Goal: Contribute content: Add original content to the website for others to see

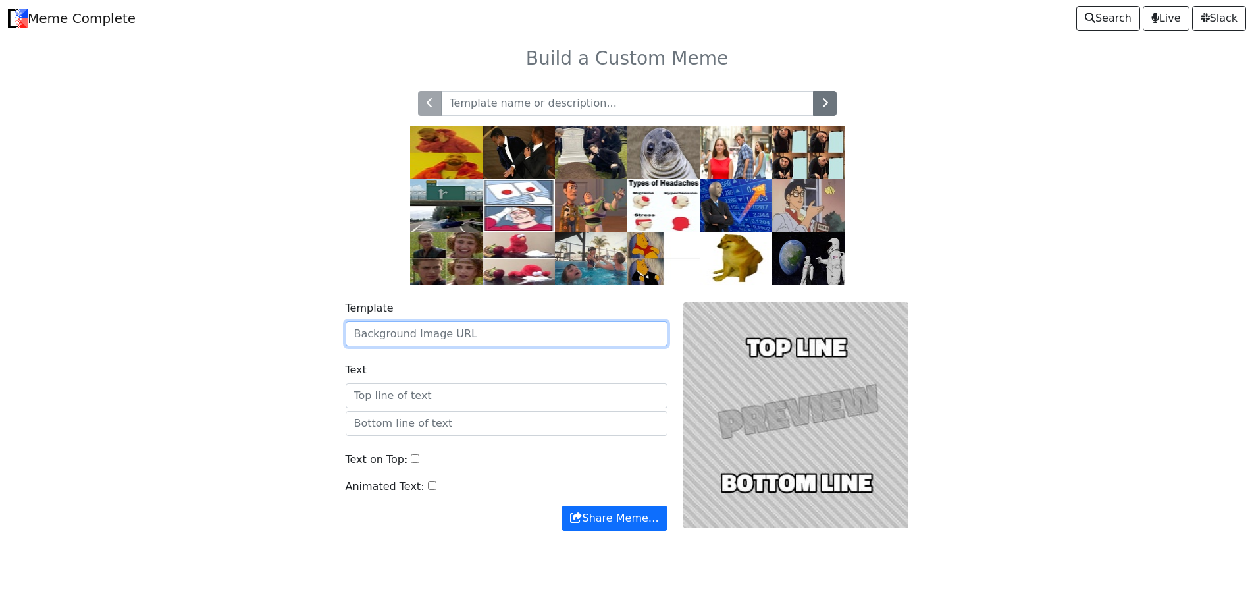
click at [429, 342] on input "Template" at bounding box center [507, 333] width 322 height 25
paste input "https://i.imgur.com/B7zoqDx.jpeg"
type input "https://i.imgur.com/B7zoqDx.jpeg"
click at [485, 470] on div "Text on Top:" at bounding box center [507, 465] width 322 height 27
click at [411, 456] on input "Text on Top:" at bounding box center [415, 458] width 9 height 9
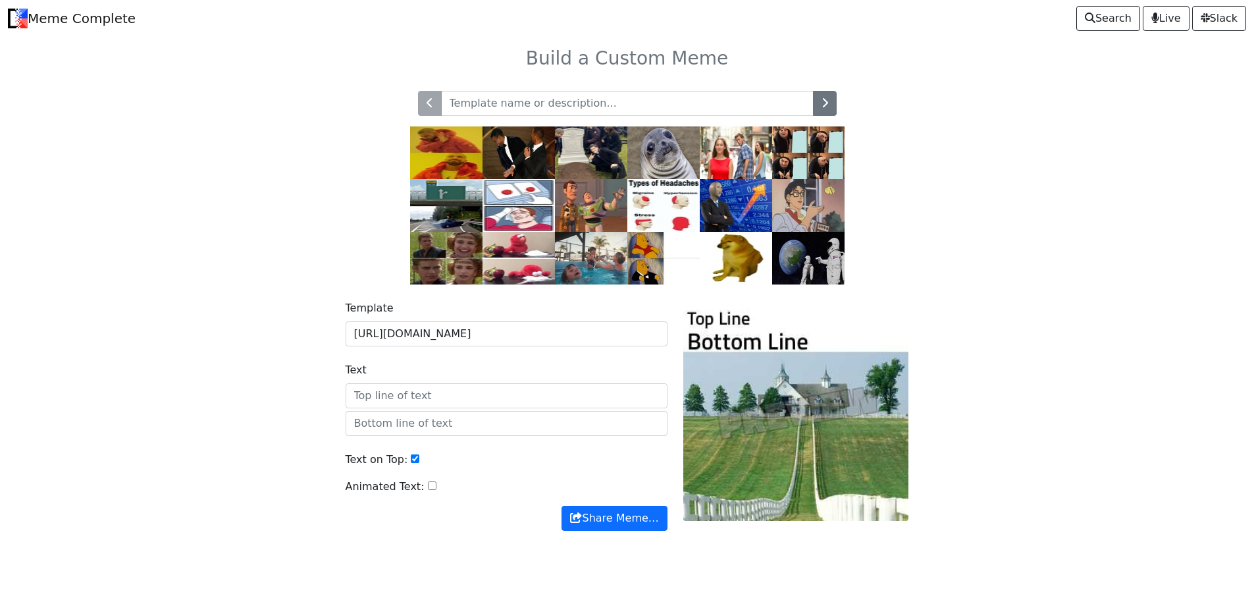
click at [411, 456] on input "Text on Top:" at bounding box center [415, 458] width 9 height 9
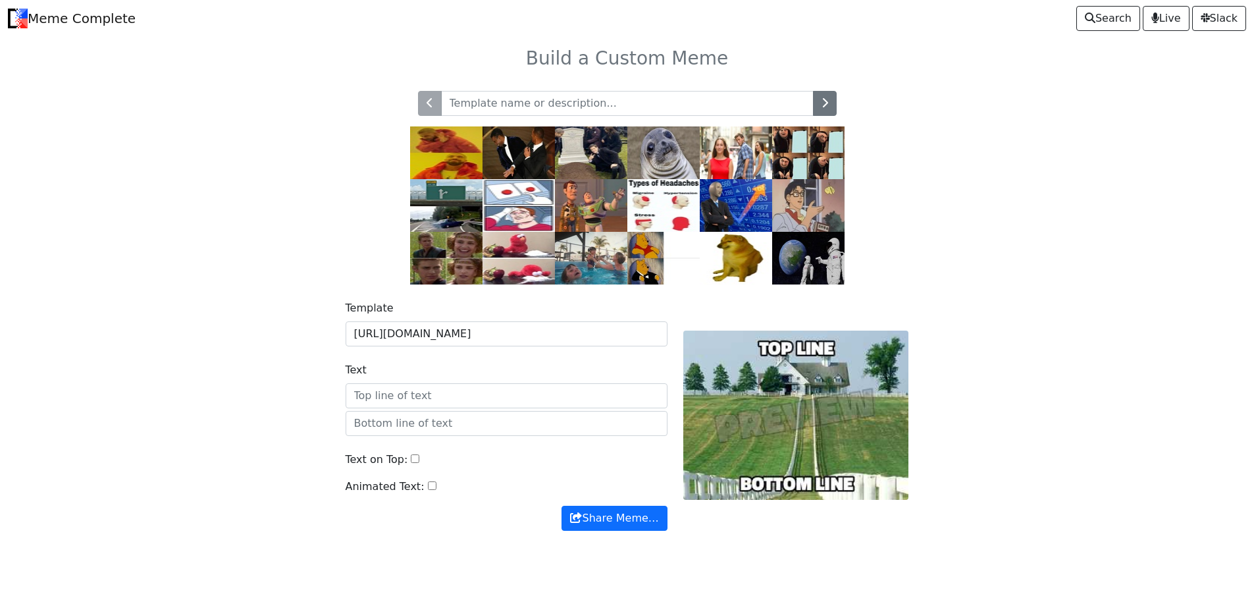
click at [411, 456] on input "Text on Top:" at bounding box center [415, 458] width 9 height 9
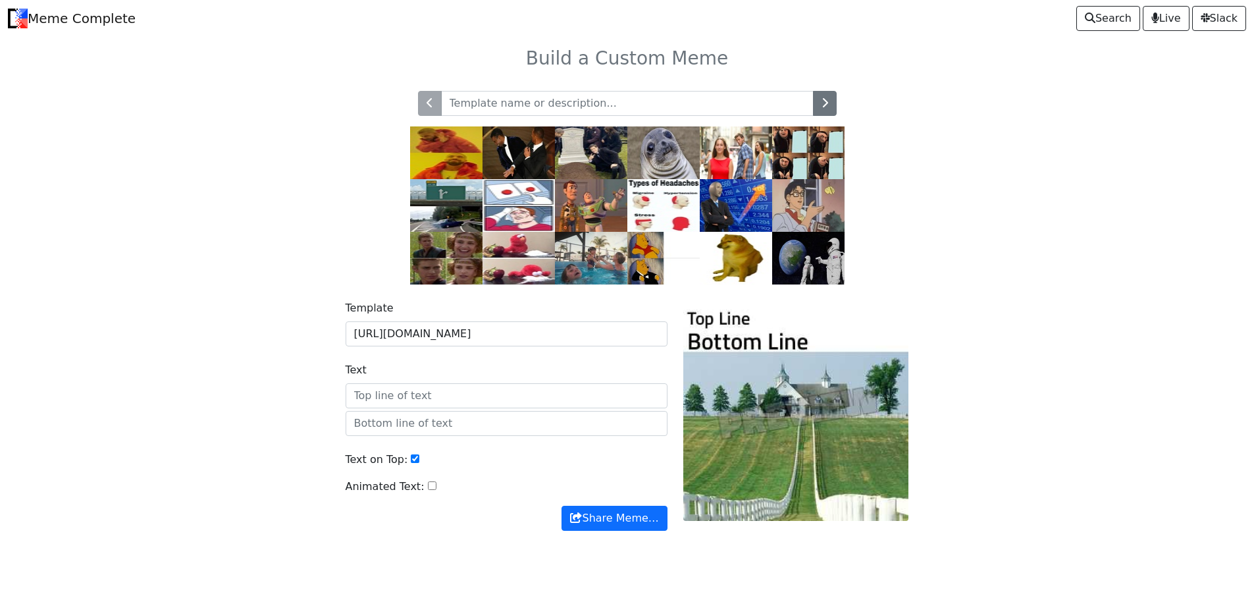
click at [411, 456] on input "Text on Top:" at bounding box center [415, 458] width 9 height 9
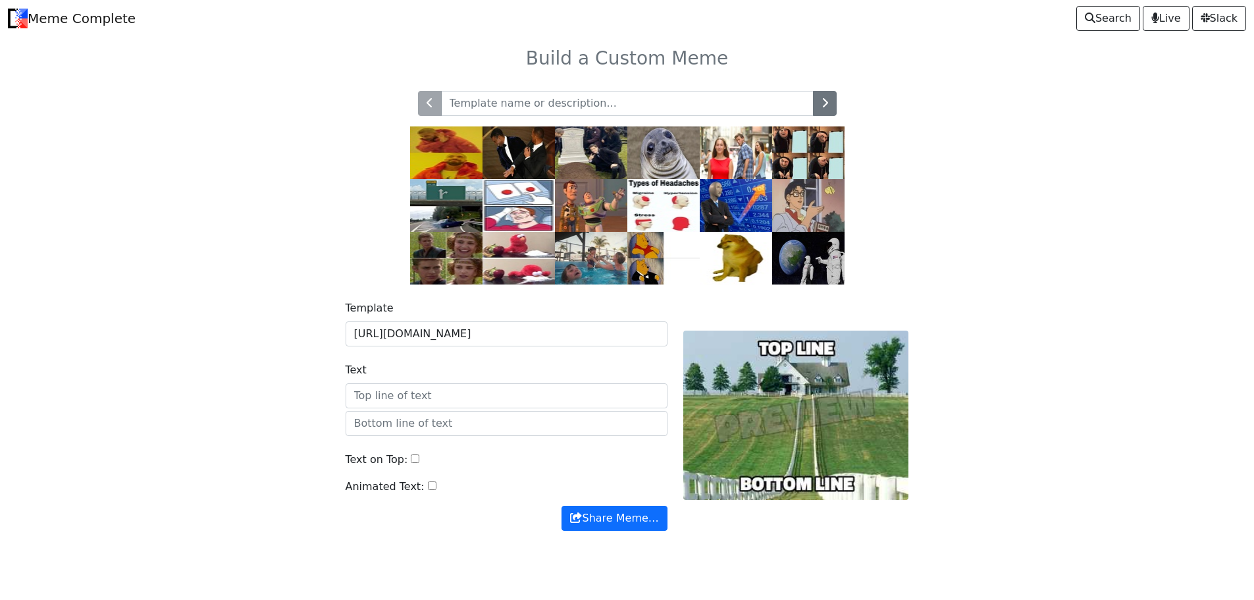
click at [411, 456] on input "Text on Top:" at bounding box center [415, 458] width 9 height 9
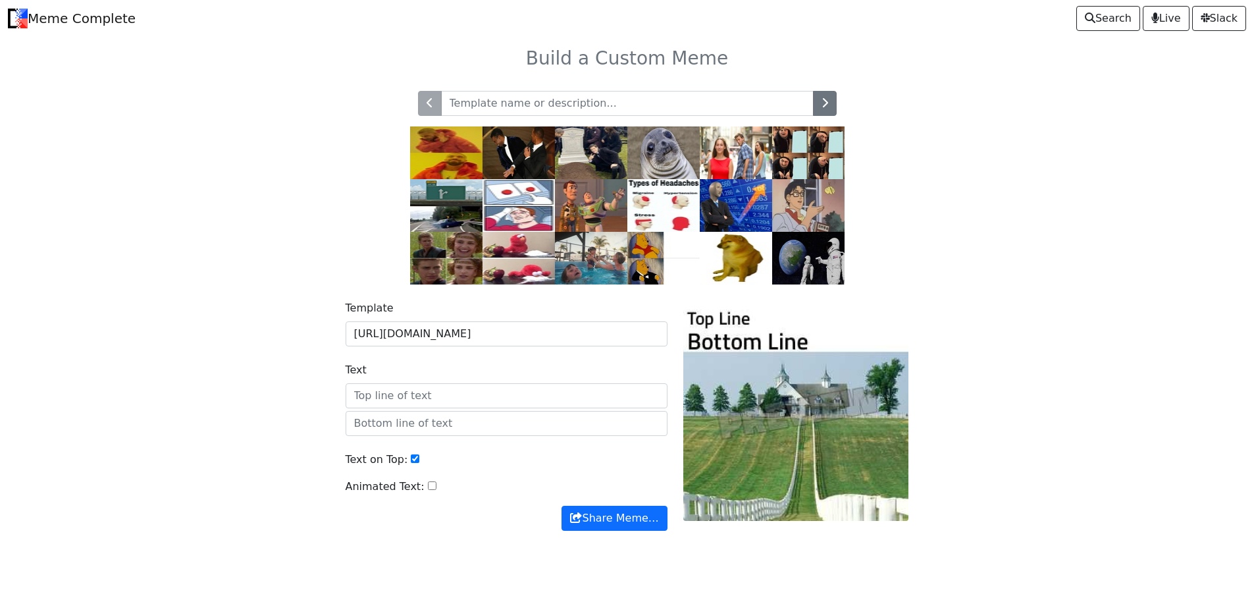
click at [411, 456] on input "Text on Top:" at bounding box center [415, 458] width 9 height 9
checkbox input "false"
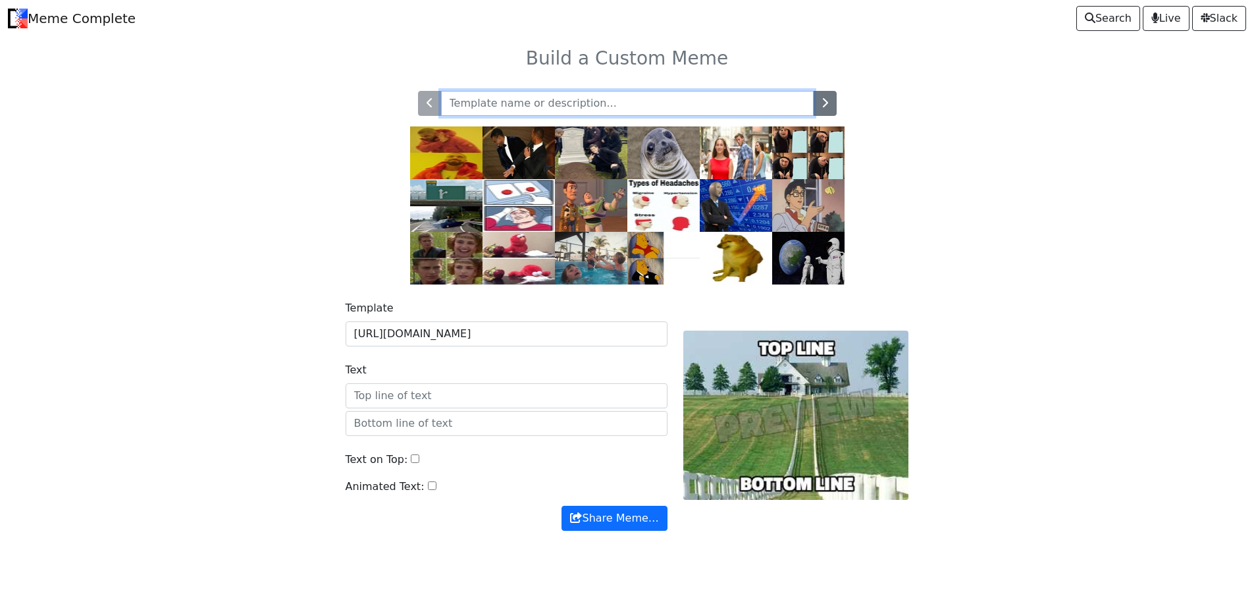
click at [535, 112] on input "text" at bounding box center [627, 103] width 373 height 25
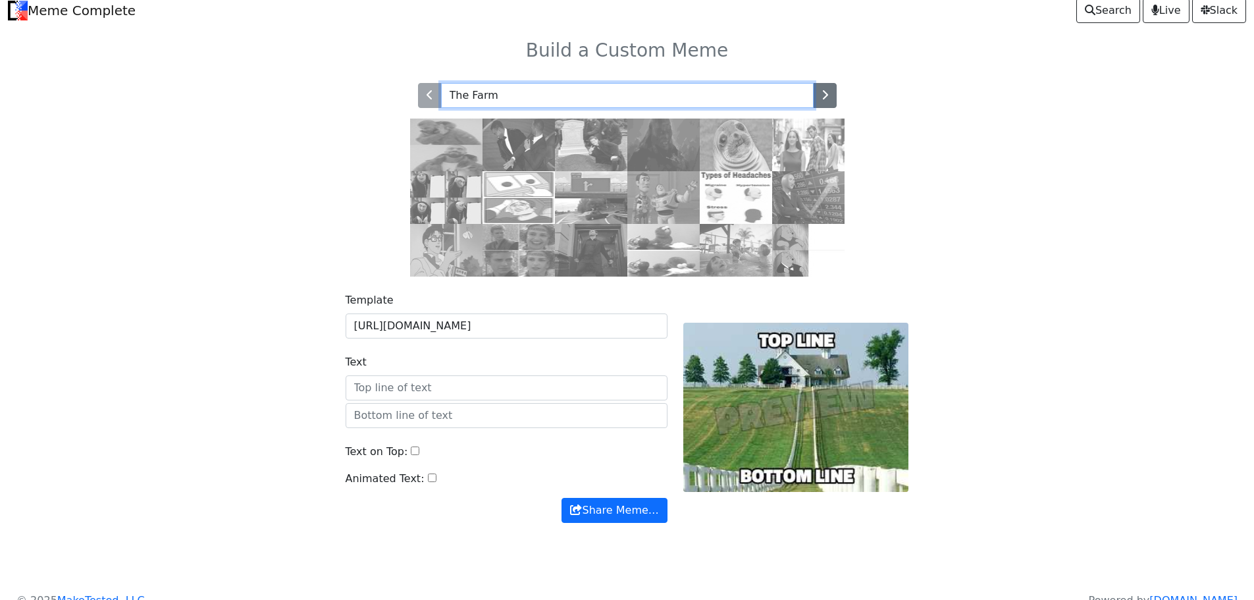
scroll to position [28, 0]
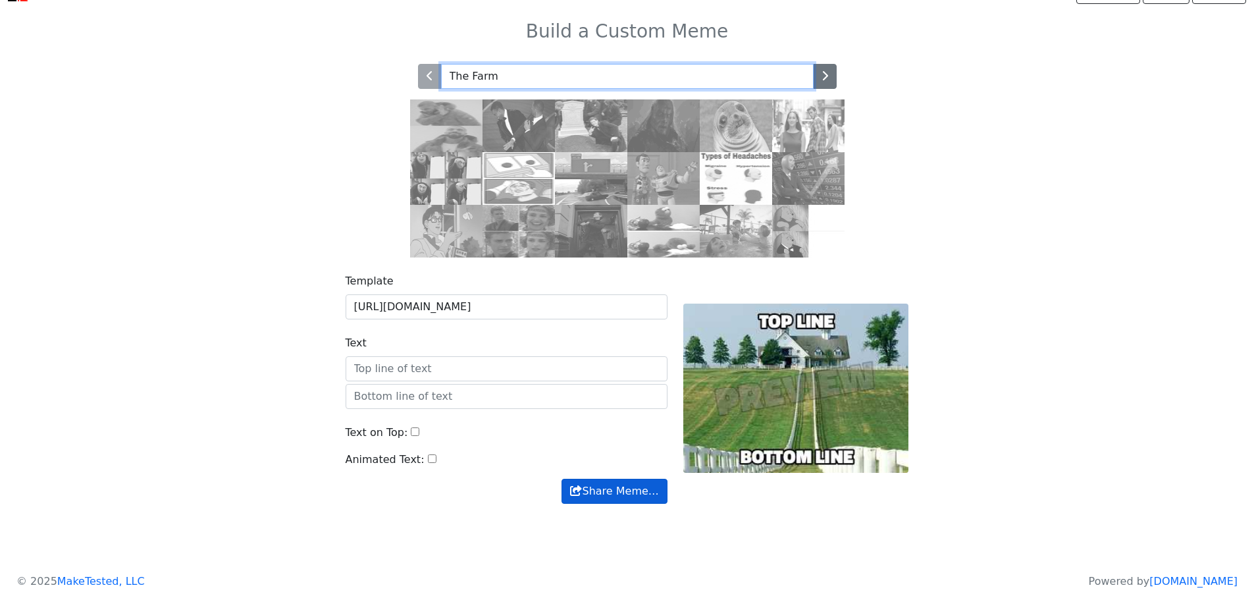
type input "The Farm"
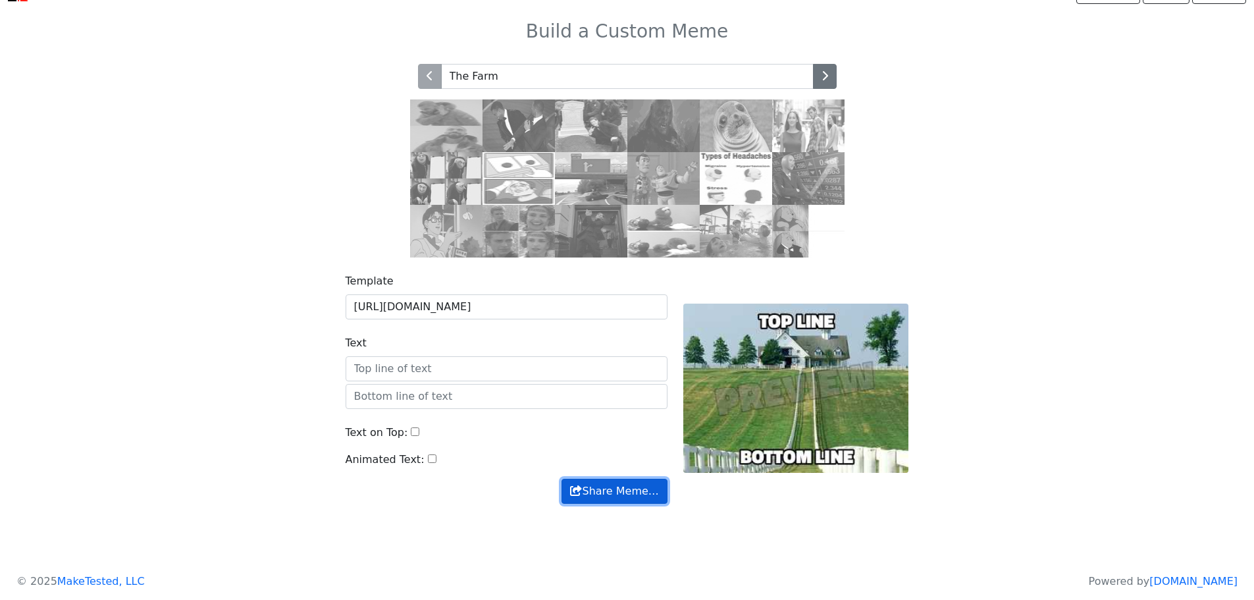
click at [596, 488] on button "Share Meme…" at bounding box center [613, 491] width 105 height 25
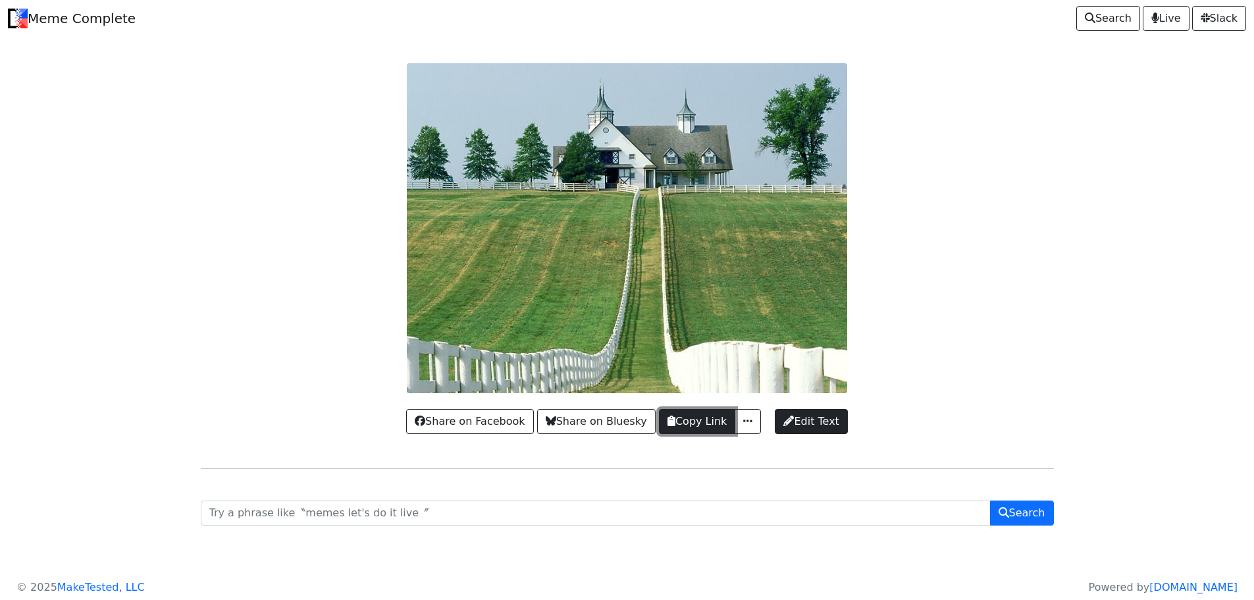
click at [712, 421] on button "Copy Link" at bounding box center [697, 421] width 76 height 25
click at [683, 416] on button "Copy Link" at bounding box center [697, 421] width 76 height 25
click at [737, 421] on button "button" at bounding box center [748, 421] width 26 height 25
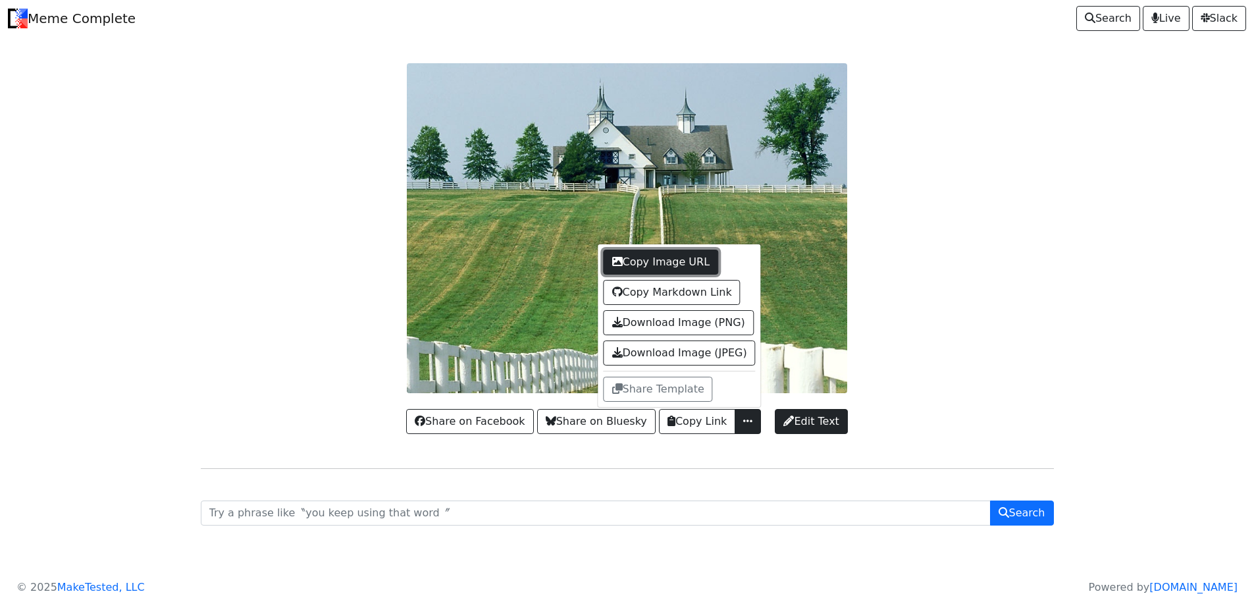
click at [684, 269] on button "Copy Image URL" at bounding box center [661, 261] width 115 height 25
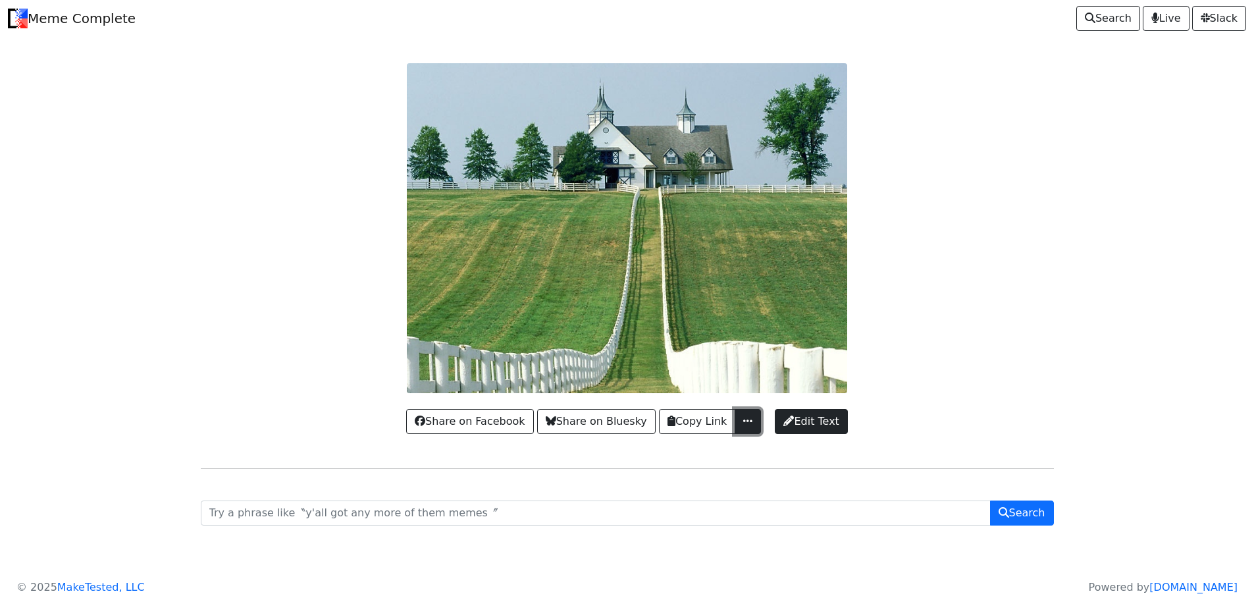
click at [741, 416] on span "button" at bounding box center [747, 420] width 13 height 11
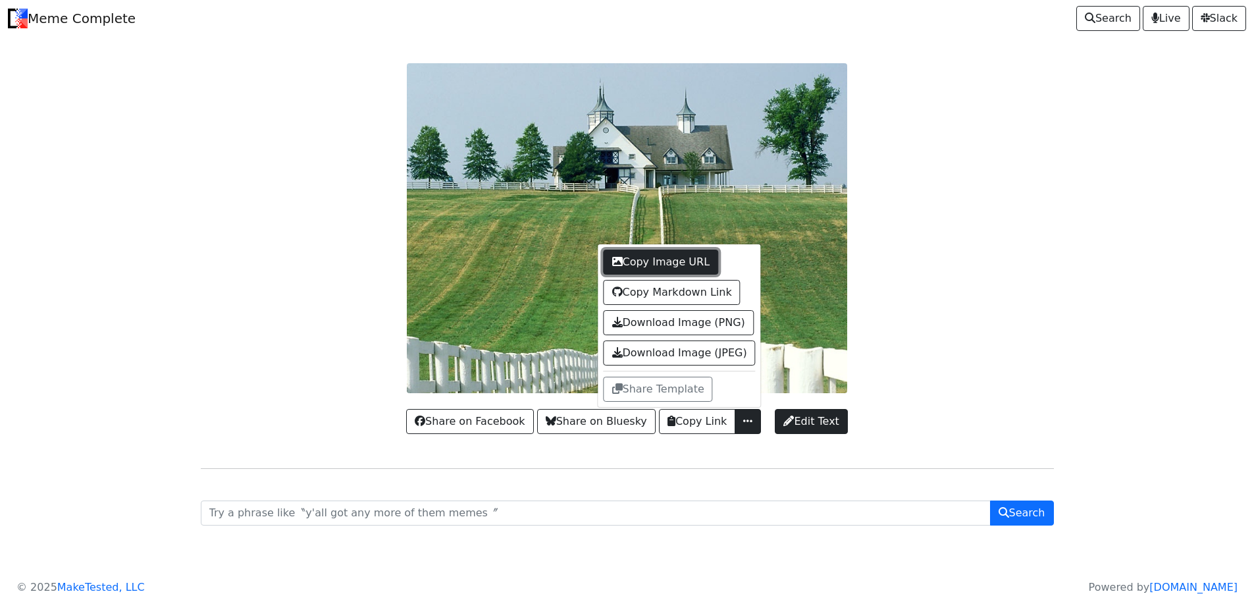
click at [694, 257] on button "Copy Image URL" at bounding box center [661, 261] width 115 height 25
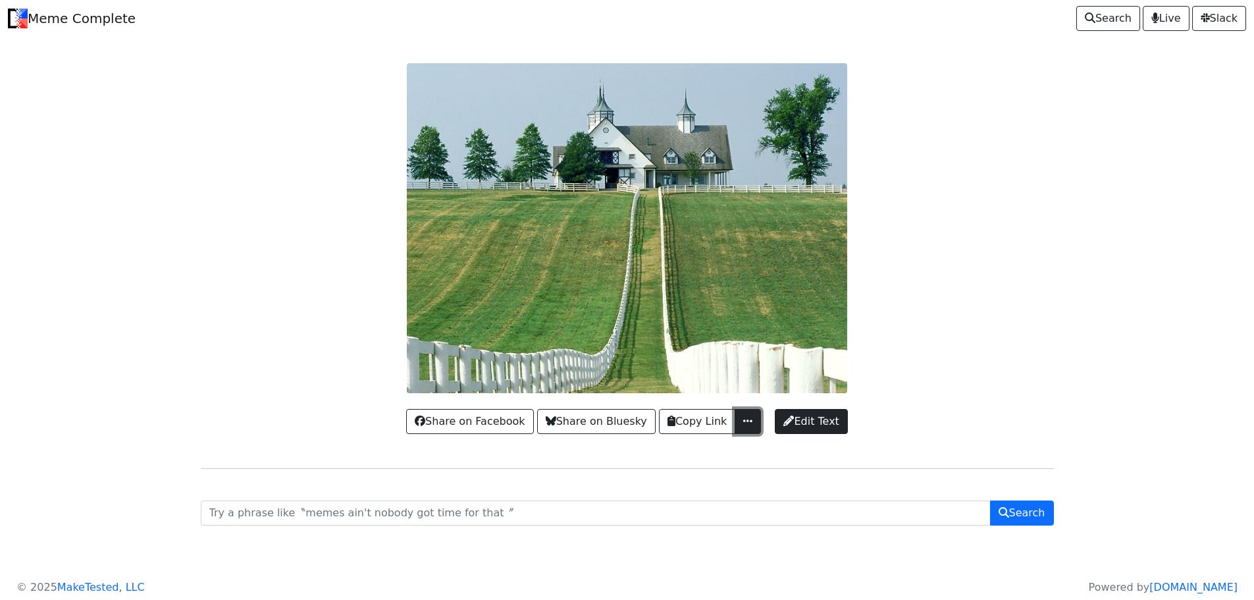
click at [748, 419] on span "button" at bounding box center [747, 420] width 13 height 11
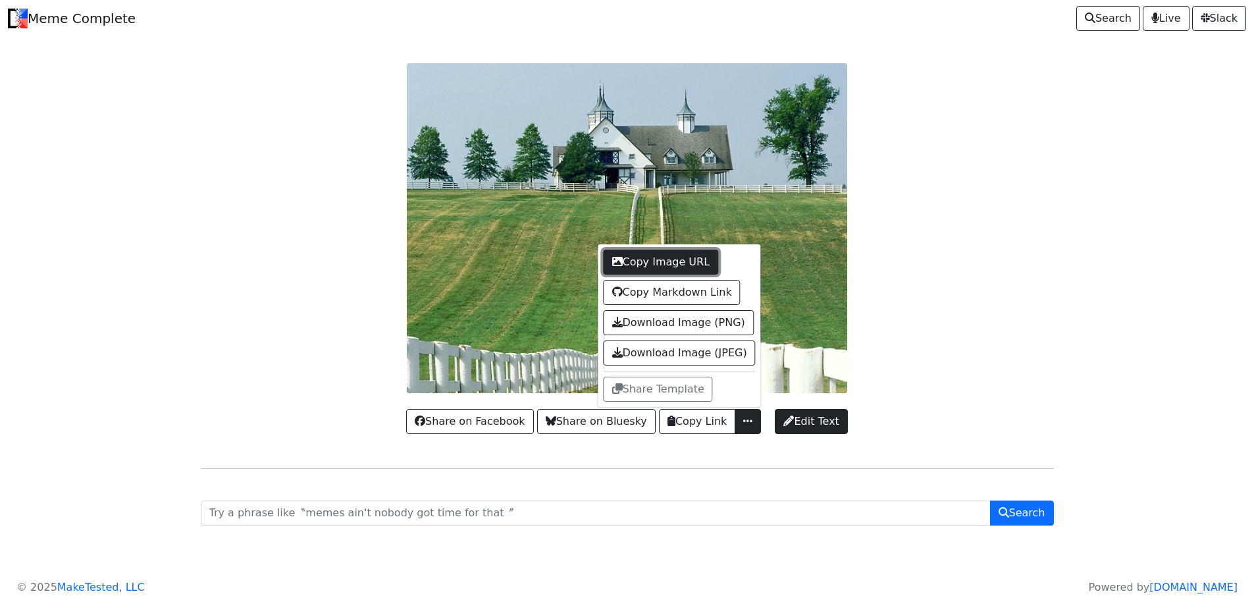
click at [695, 257] on button "Copy Image URL" at bounding box center [661, 261] width 115 height 25
